Goal: Task Accomplishment & Management: Complete application form

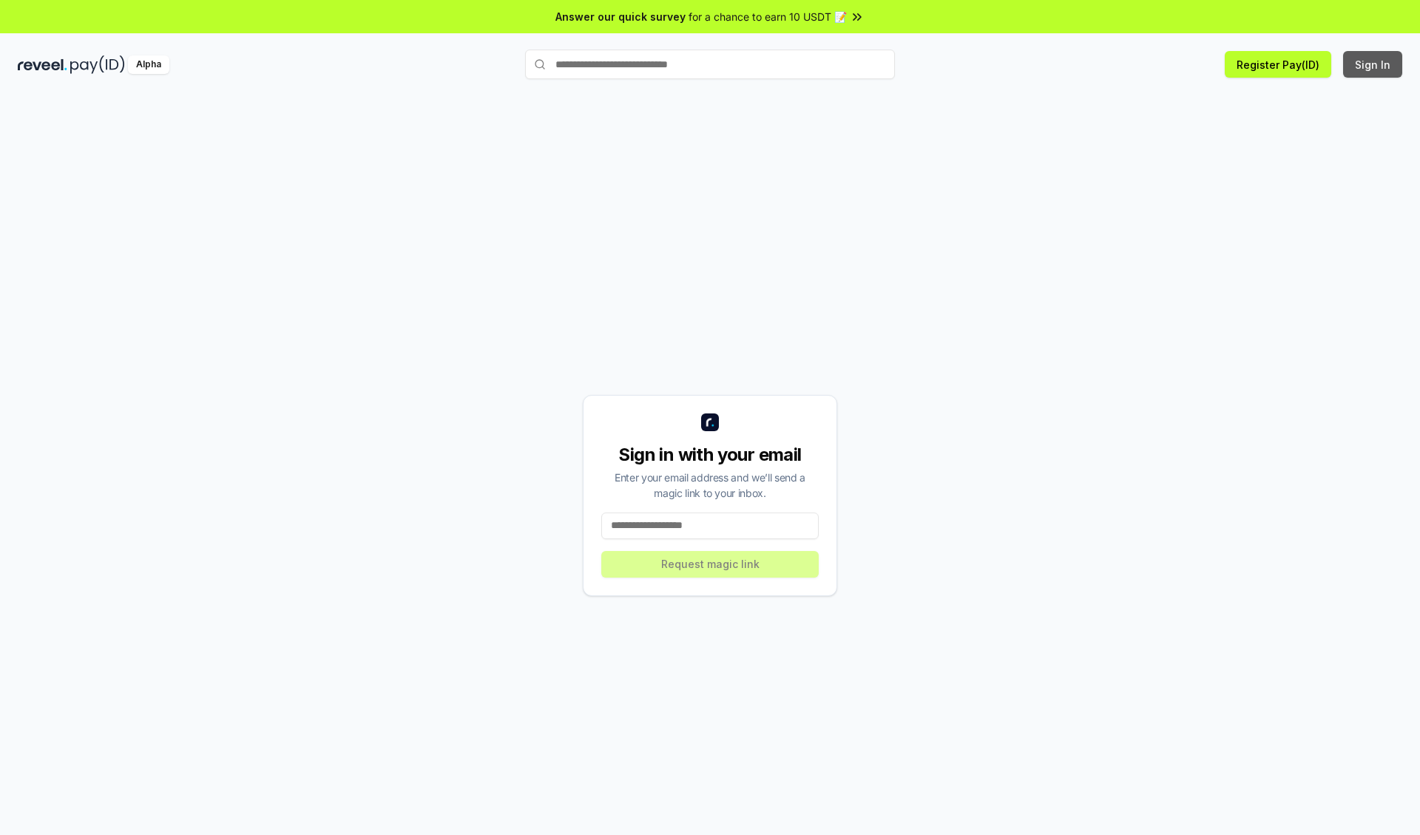
click at [1373, 64] on button "Sign In" at bounding box center [1372, 64] width 59 height 27
type input "**********"
click at [710, 563] on button "Request magic link" at bounding box center [709, 564] width 217 height 27
